Goal: Information Seeking & Learning: Learn about a topic

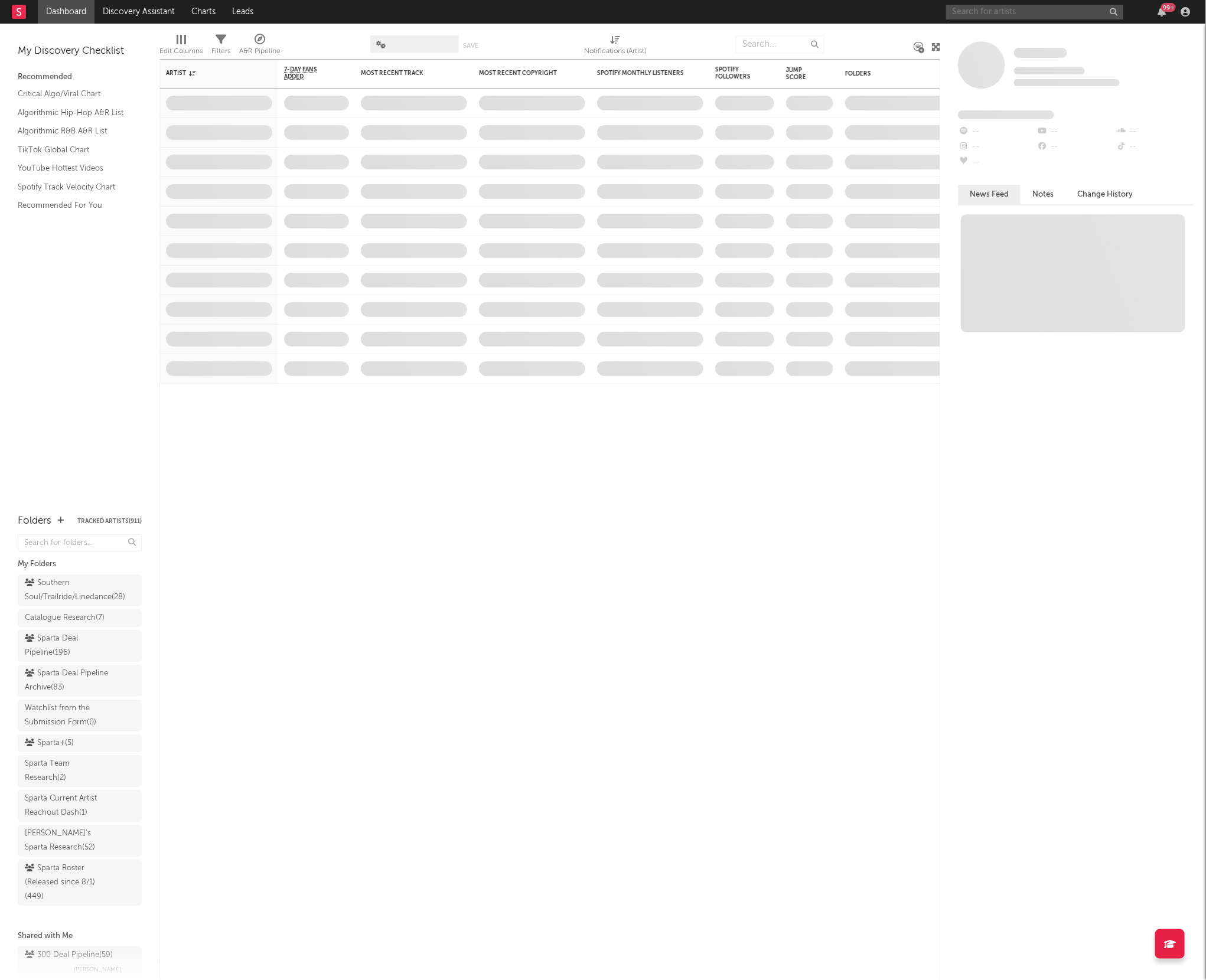
click at [976, 14] on input "text" at bounding box center [1035, 12] width 177 height 15
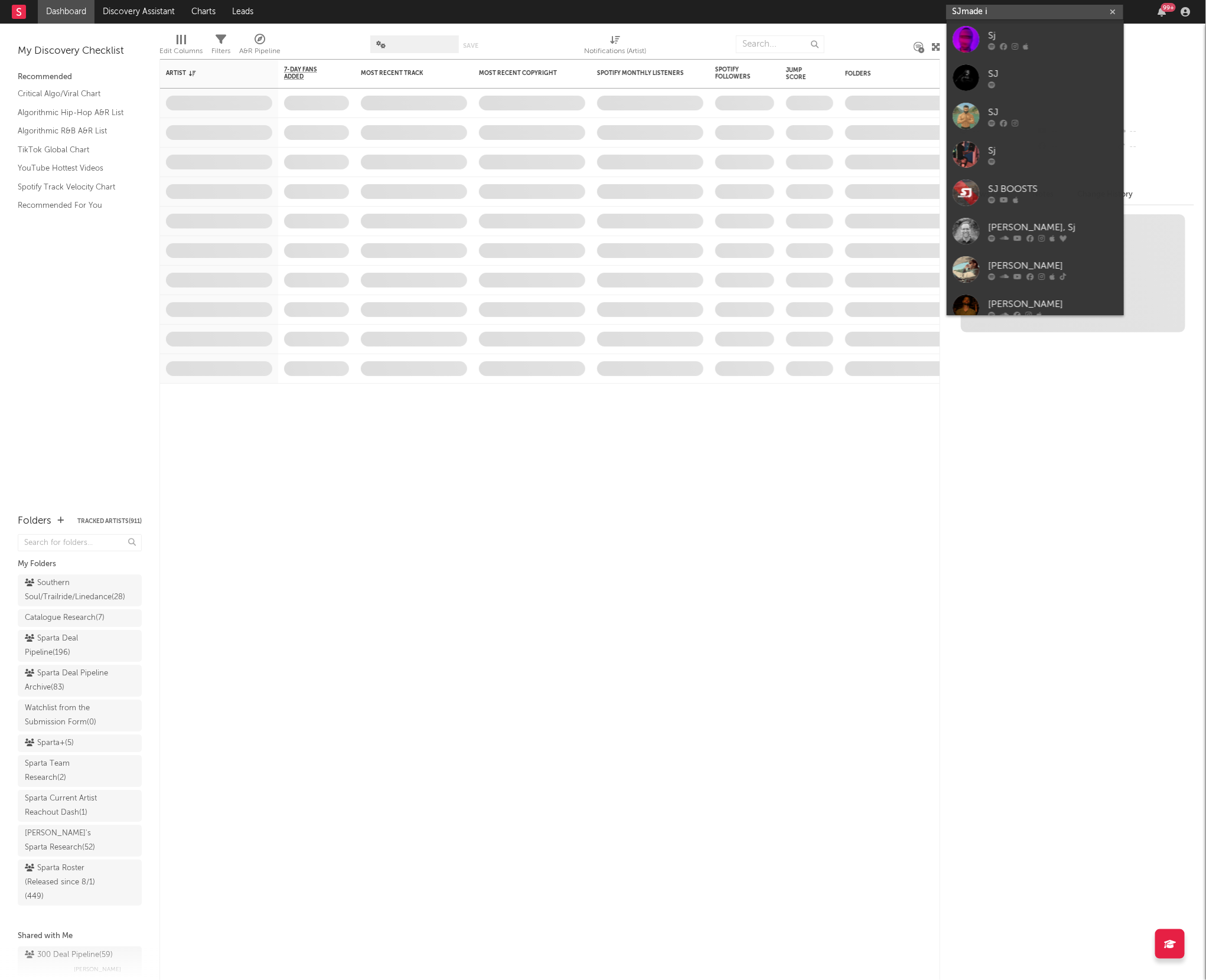
type input "SJmade it"
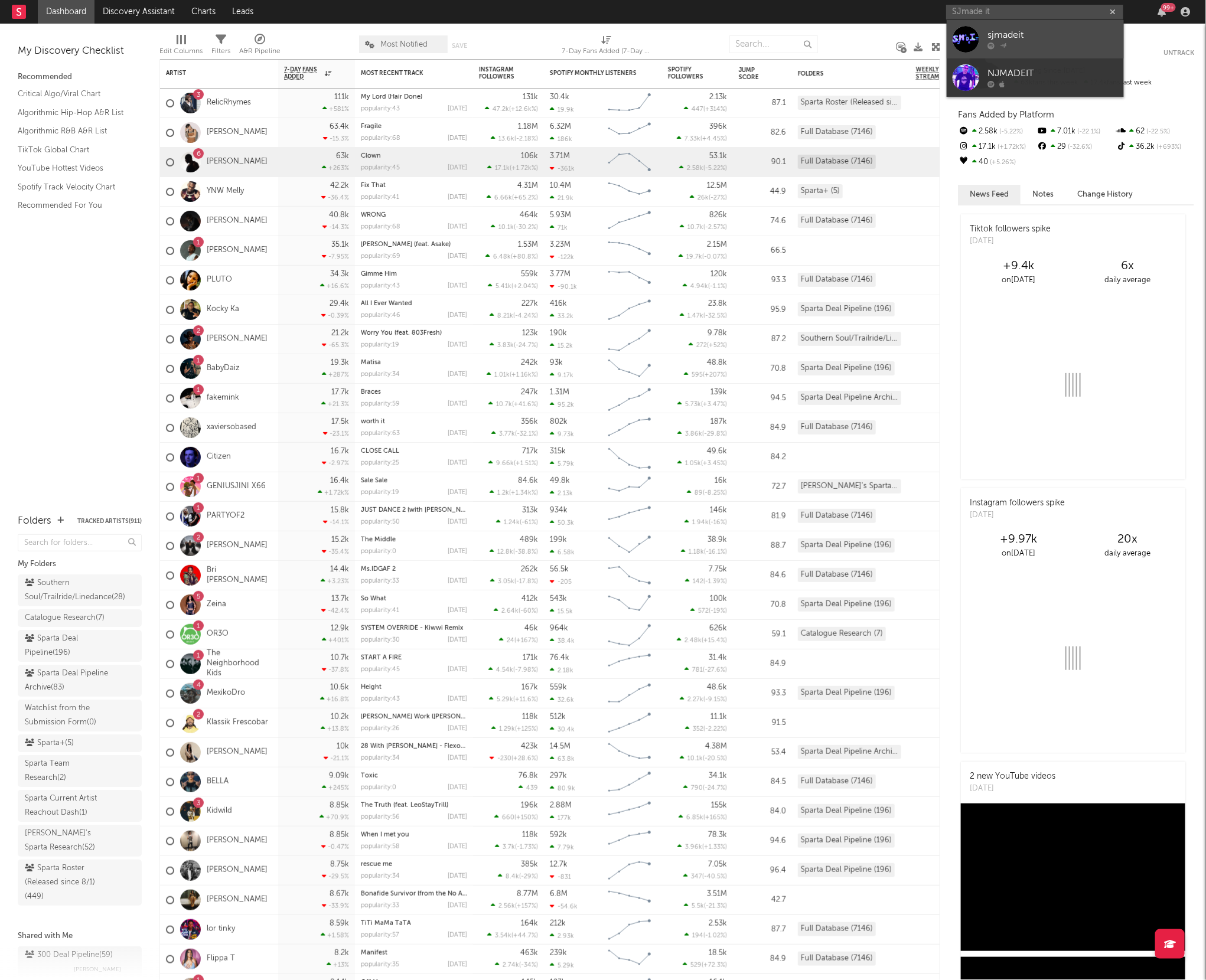
click at [983, 38] on link "sjmadeit" at bounding box center [1035, 39] width 177 height 39
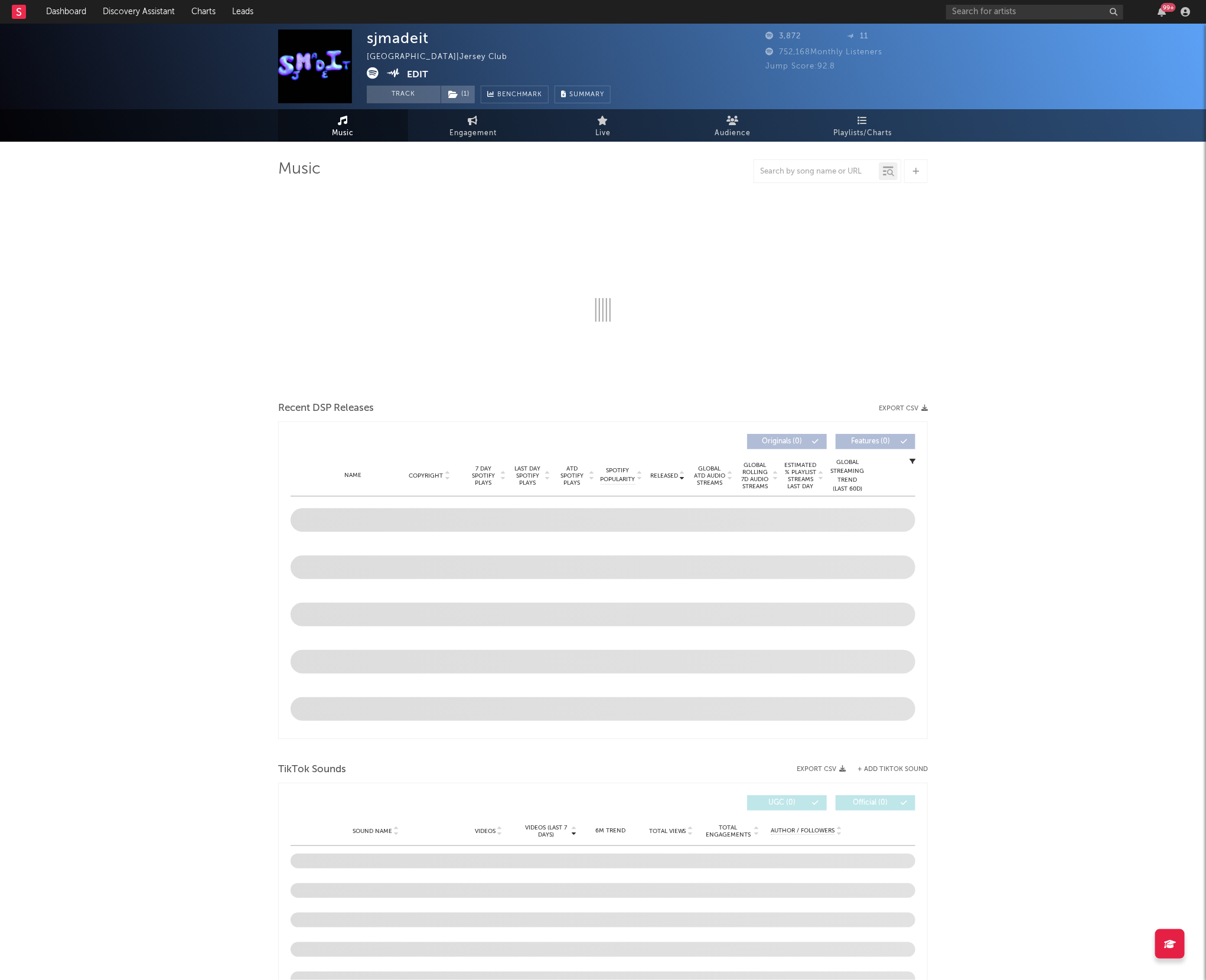
select select "1w"
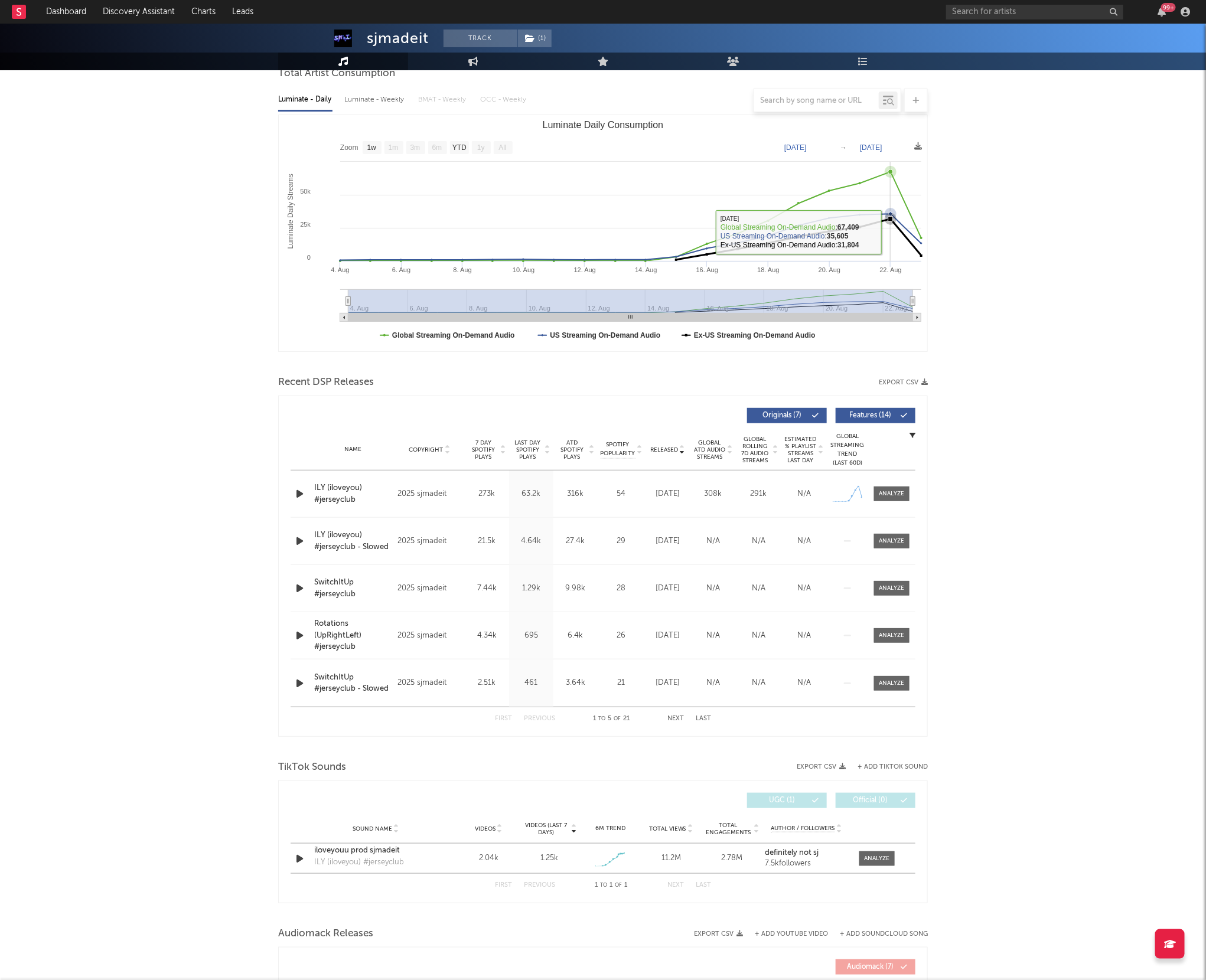
scroll to position [124, 0]
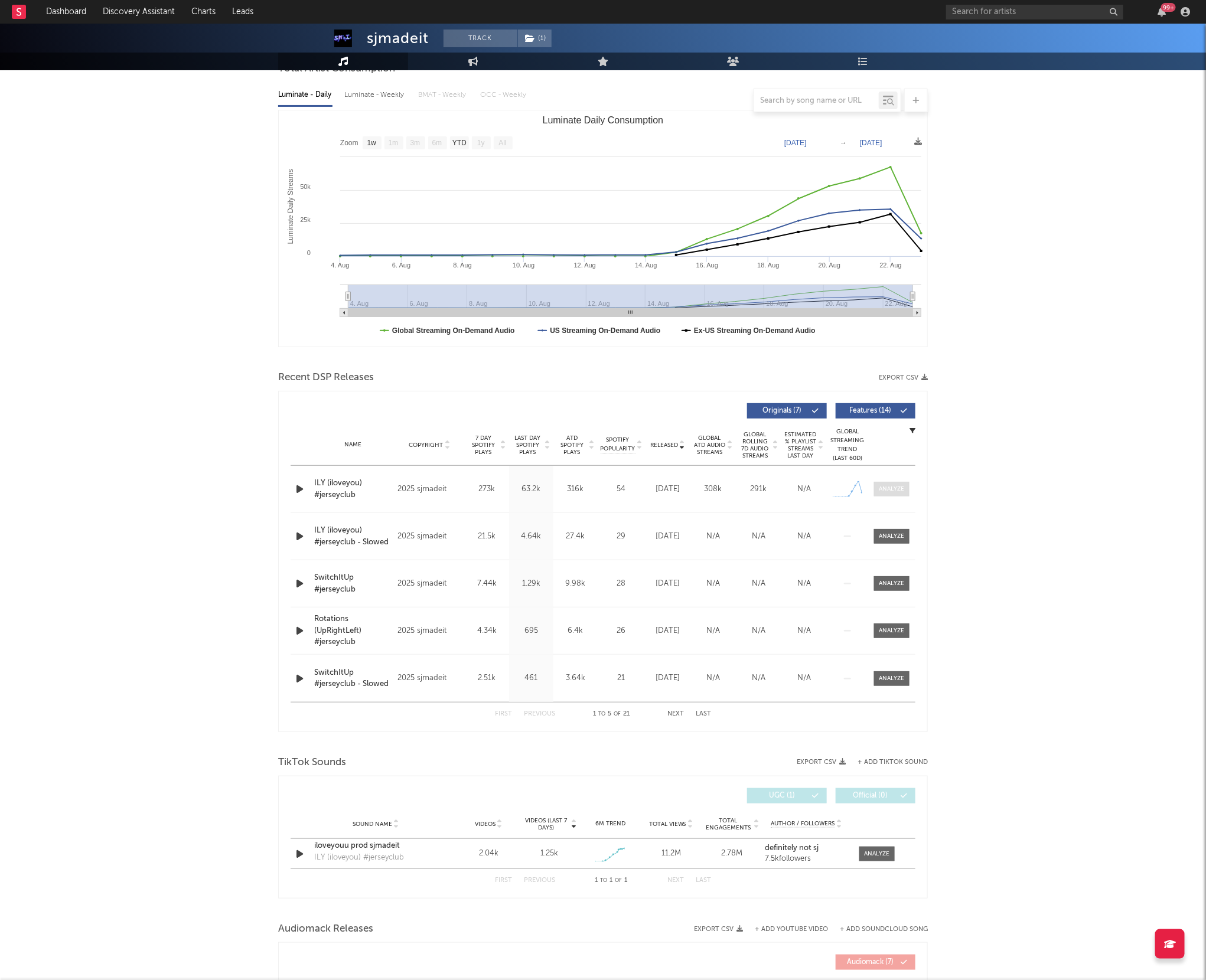
click at [897, 495] on span at bounding box center [891, 490] width 35 height 15
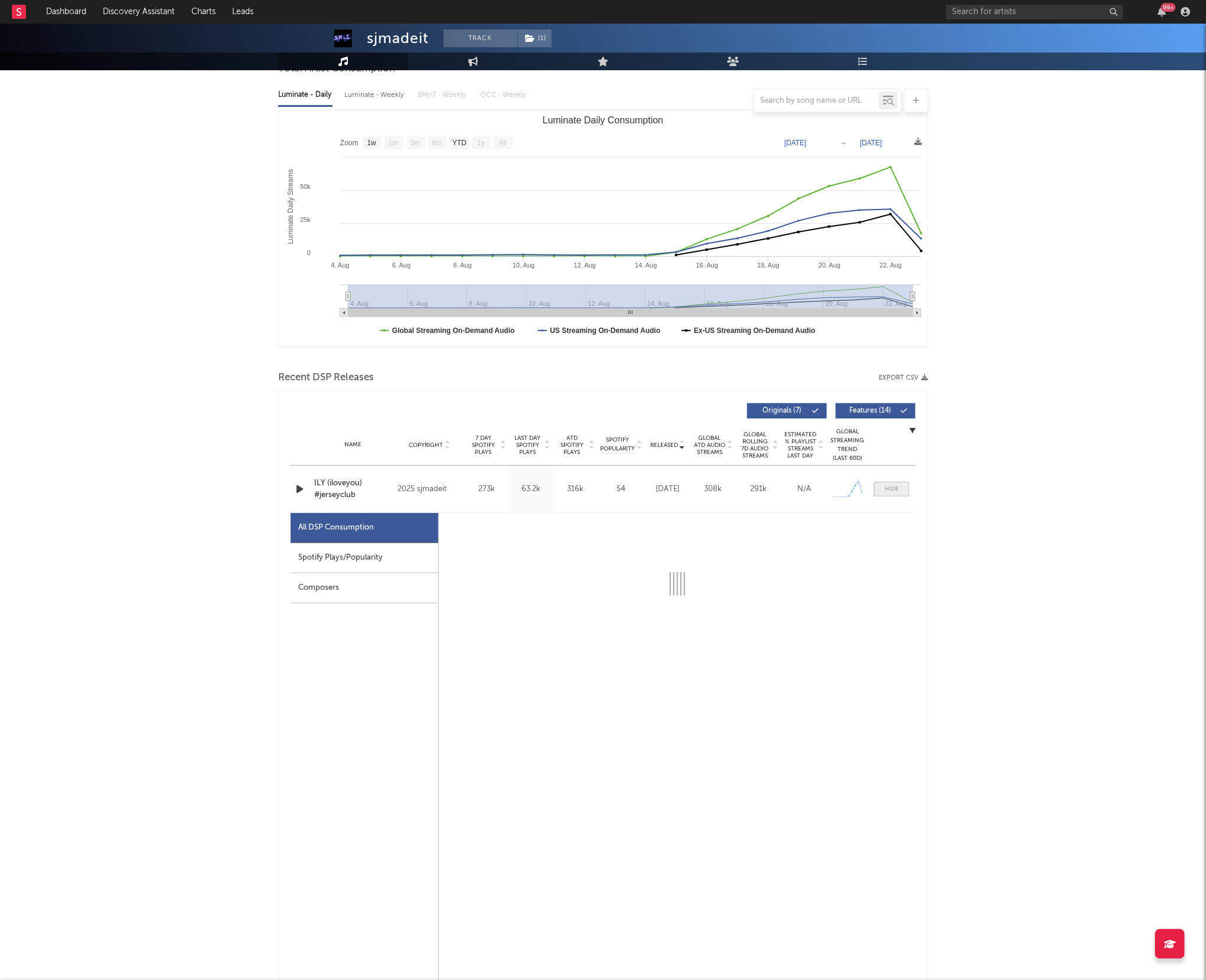
select select "1w"
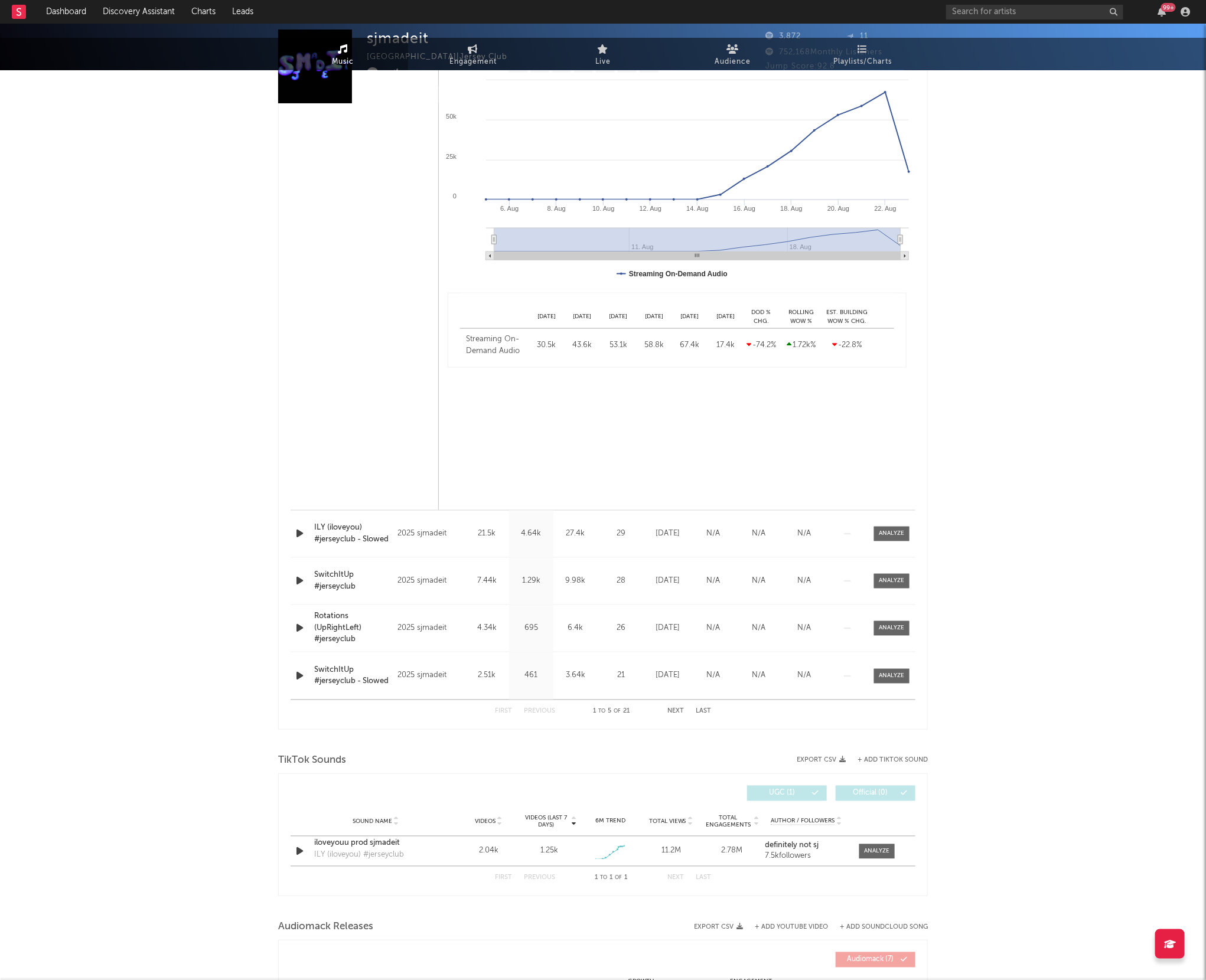
scroll to position [0, 0]
